Goal: Book appointment/travel/reservation

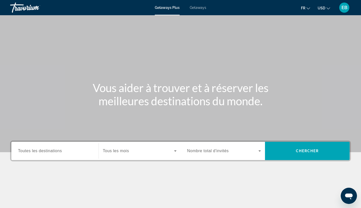
click at [324, 14] on div "Getaways Plus Getaways fr English Español Français Italiano Português русский U…" at bounding box center [180, 7] width 361 height 13
click at [323, 10] on span "USD" at bounding box center [322, 8] width 8 height 4
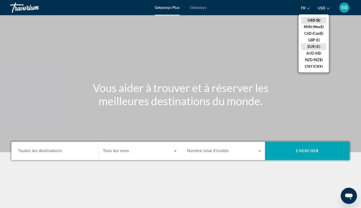
click at [312, 44] on button "EUR (€)" at bounding box center [313, 46] width 25 height 7
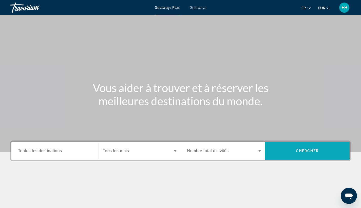
click at [285, 151] on span "Search" at bounding box center [307, 151] width 85 height 12
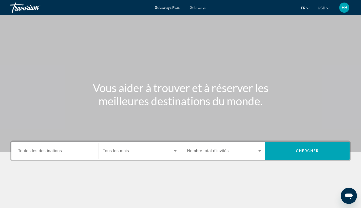
click at [322, 10] on button "USD USD ($) MXN (Mex$) CAD (Can$) GBP (£) EUR (€) AUD (A$) NZD (NZ$) CNY (CN¥)" at bounding box center [324, 7] width 12 height 7
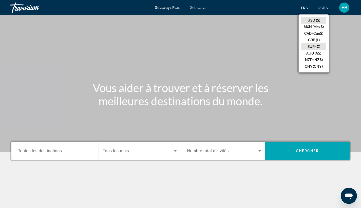
click at [316, 45] on button "EUR (€)" at bounding box center [313, 46] width 25 height 7
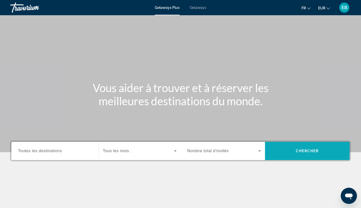
click at [290, 150] on span "Search" at bounding box center [307, 151] width 85 height 12
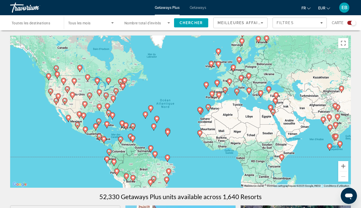
click at [220, 92] on gmp-advanced-marker "Main content" at bounding box center [218, 96] width 5 height 8
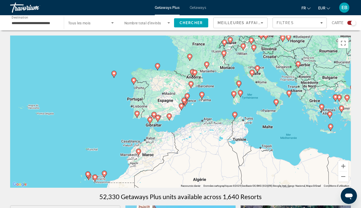
click at [202, 95] on image "Main content" at bounding box center [201, 94] width 3 height 3
type input "**********"
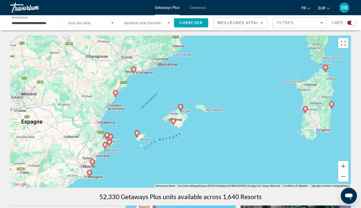
click at [137, 134] on image "Main content" at bounding box center [137, 132] width 3 height 3
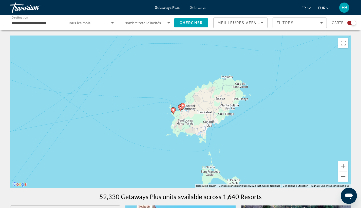
click at [183, 108] on icon "Main content" at bounding box center [182, 106] width 5 height 7
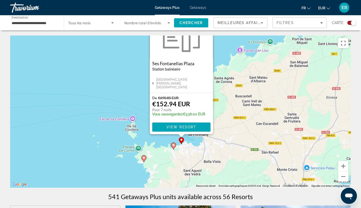
drag, startPoint x: 135, startPoint y: 161, endPoint x: 136, endPoint y: 123, distance: 38.0
click at [136, 123] on div "Pour activer le glissement avec le clavier, appuyez sur Alt+Entrée. Une fois ce…" at bounding box center [180, 111] width 341 height 152
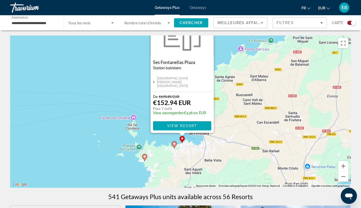
click at [174, 145] on image "Main content" at bounding box center [174, 143] width 3 height 3
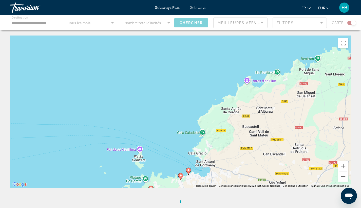
click at [181, 177] on image "Main content" at bounding box center [180, 175] width 3 height 3
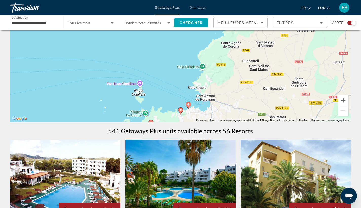
scroll to position [54, 0]
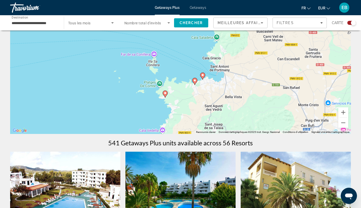
drag, startPoint x: 196, startPoint y: 106, endPoint x: 216, endPoint y: 59, distance: 51.6
click at [216, 59] on div "Pour activer le glissement avec le clavier, appuyez sur Alt+Entrée. Une fois ce…" at bounding box center [180, 58] width 341 height 152
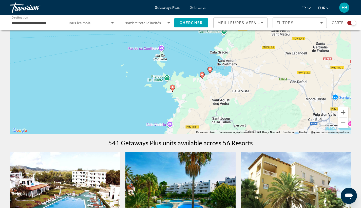
click at [172, 87] on image "Main content" at bounding box center [172, 87] width 3 height 3
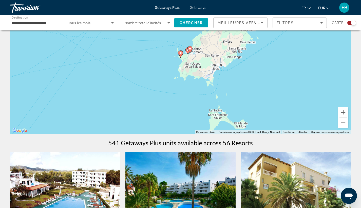
click at [180, 54] on image "Main content" at bounding box center [180, 52] width 3 height 3
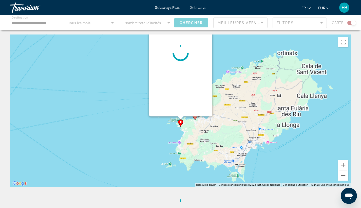
scroll to position [0, 0]
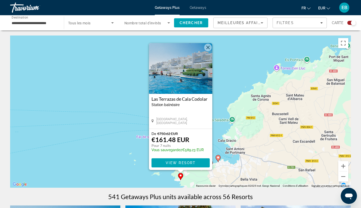
click at [227, 124] on div "Pour activer le glissement avec le clavier, appuyez sur Alt+Entrée. Une fois ce…" at bounding box center [180, 111] width 341 height 152
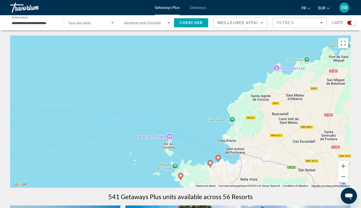
click at [210, 164] on icon "Main content" at bounding box center [210, 163] width 5 height 7
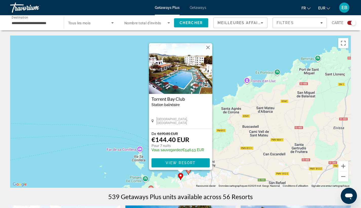
click at [226, 155] on div "Pour activer le glissement avec le clavier, appuyez sur Alt+Entrée. Une fois ce…" at bounding box center [180, 111] width 341 height 152
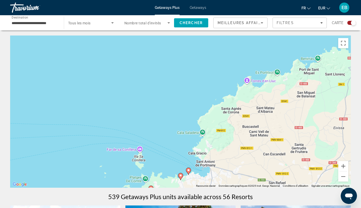
click at [189, 171] on image "Main content" at bounding box center [188, 170] width 3 height 3
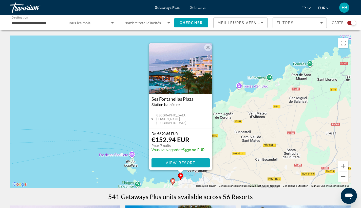
click at [170, 162] on span "View Resort" at bounding box center [180, 163] width 30 height 4
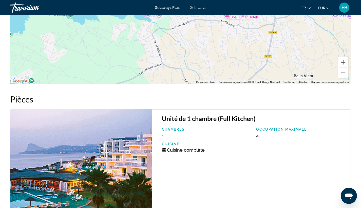
scroll to position [648, 0]
